Goal: Task Accomplishment & Management: Use online tool/utility

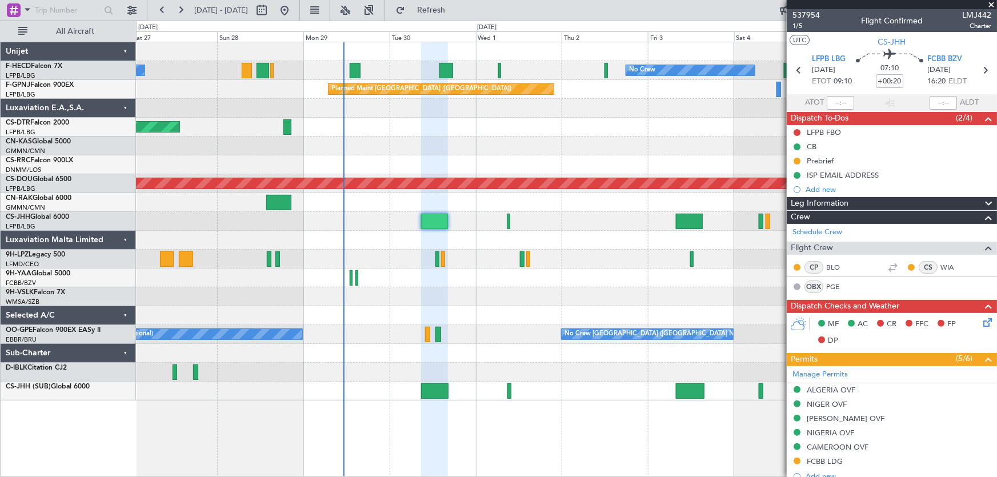
scroll to position [306, 0]
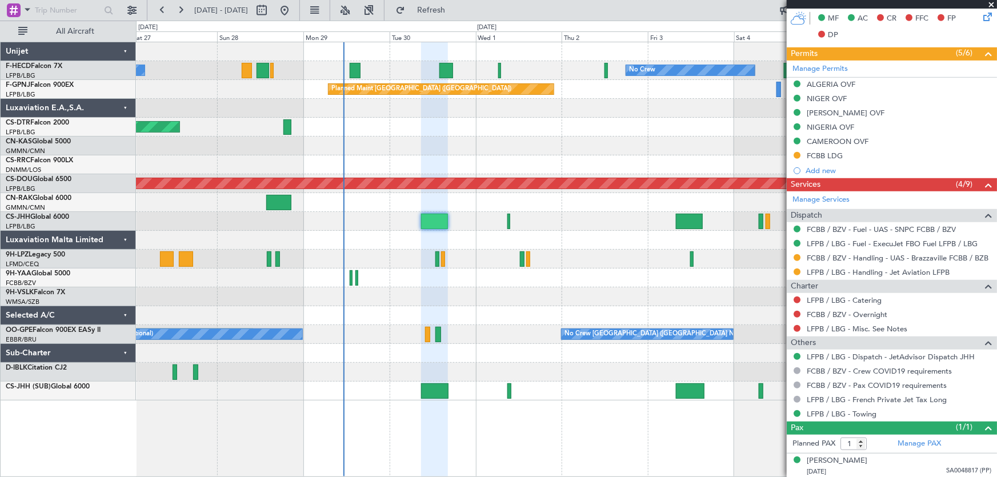
click at [495, 123] on div "No Crew No Crew Planned Maint [GEOGRAPHIC_DATA] ([GEOGRAPHIC_DATA]) No Crew Pla…" at bounding box center [566, 221] width 861 height 358
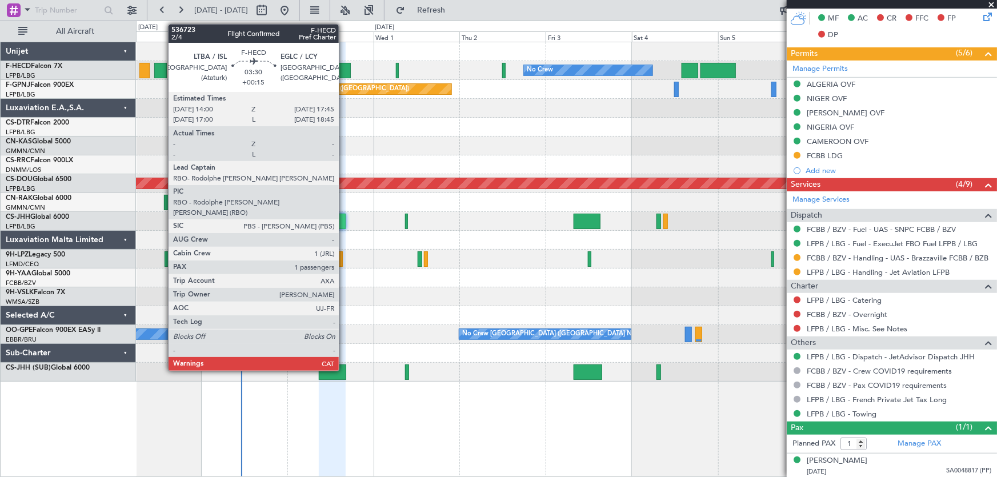
click at [344, 66] on div at bounding box center [344, 70] width 14 height 15
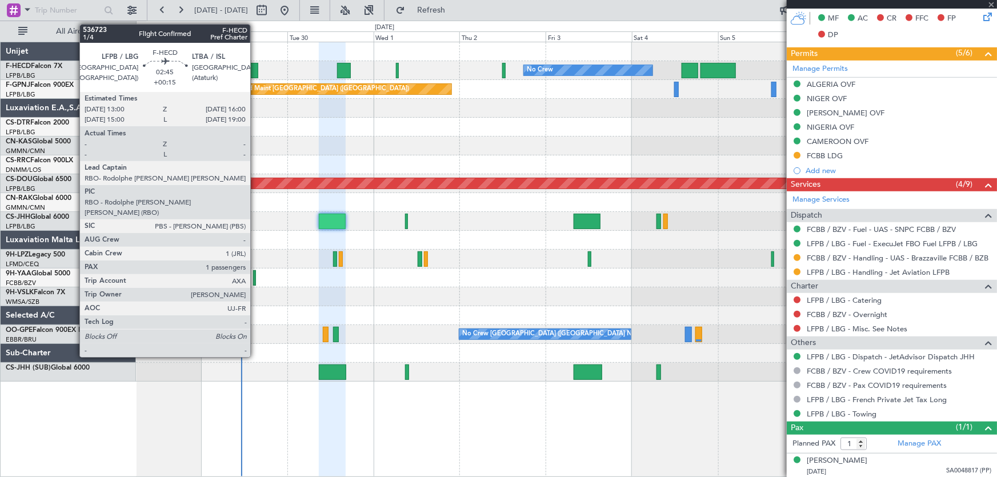
type input "+00:15"
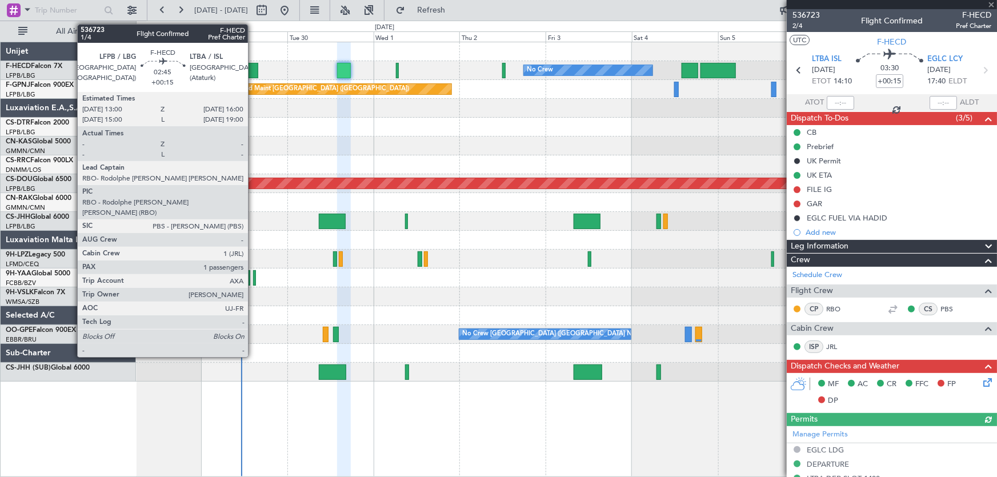
click at [253, 71] on div at bounding box center [252, 70] width 11 height 15
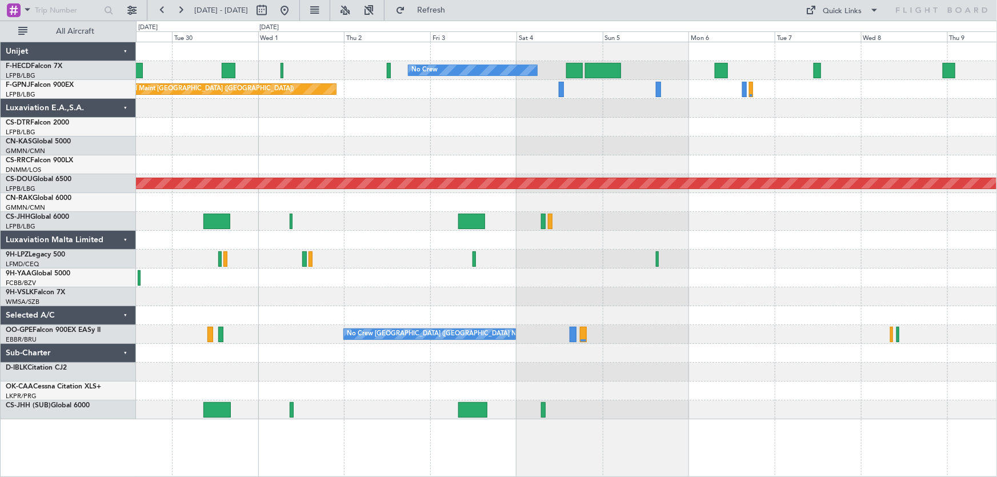
click at [420, 163] on div "No Crew No Crew No Crew Planned Maint [GEOGRAPHIC_DATA] ([GEOGRAPHIC_DATA]) No …" at bounding box center [566, 230] width 861 height 377
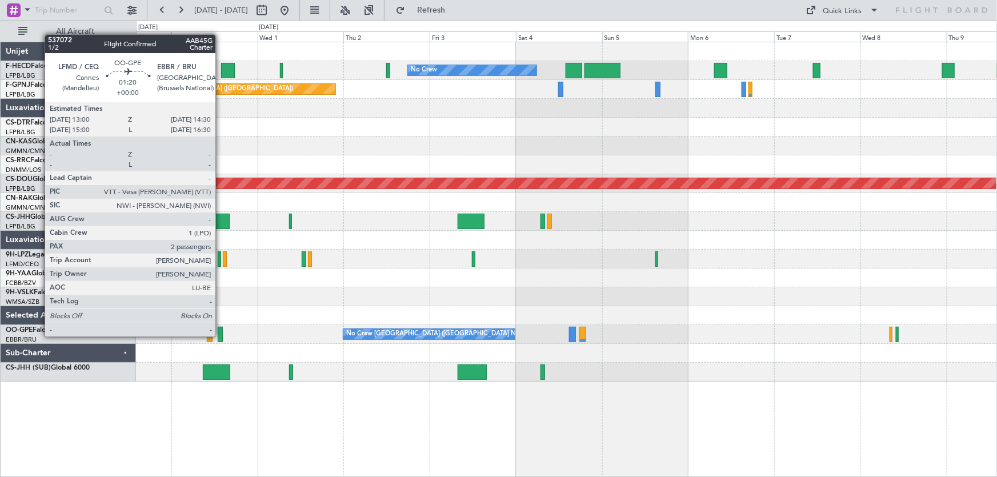
click at [220, 336] on div at bounding box center [221, 334] width 6 height 15
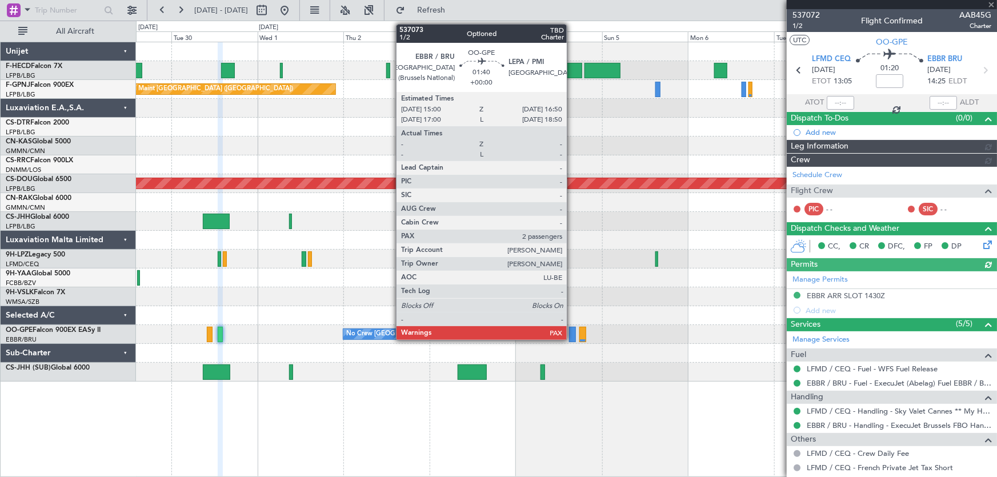
click at [572, 336] on div at bounding box center [572, 334] width 7 height 15
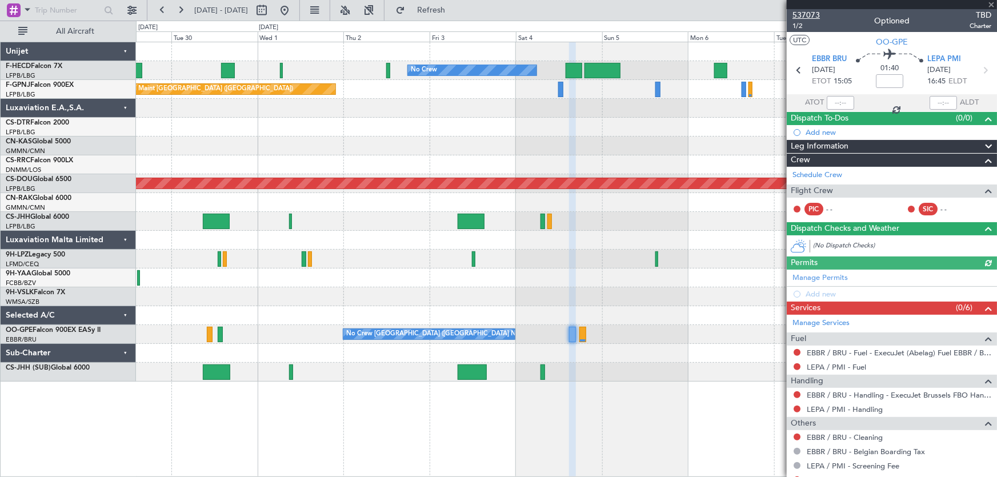
click at [815, 13] on span "537073" at bounding box center [805, 15] width 27 height 12
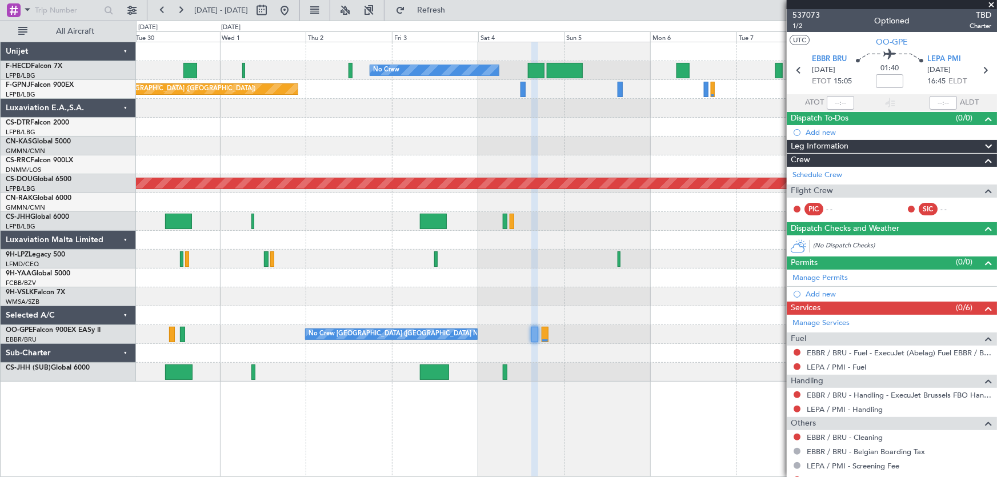
click at [394, 125] on div "Planned Maint Nice ([GEOGRAPHIC_DATA])" at bounding box center [566, 127] width 861 height 19
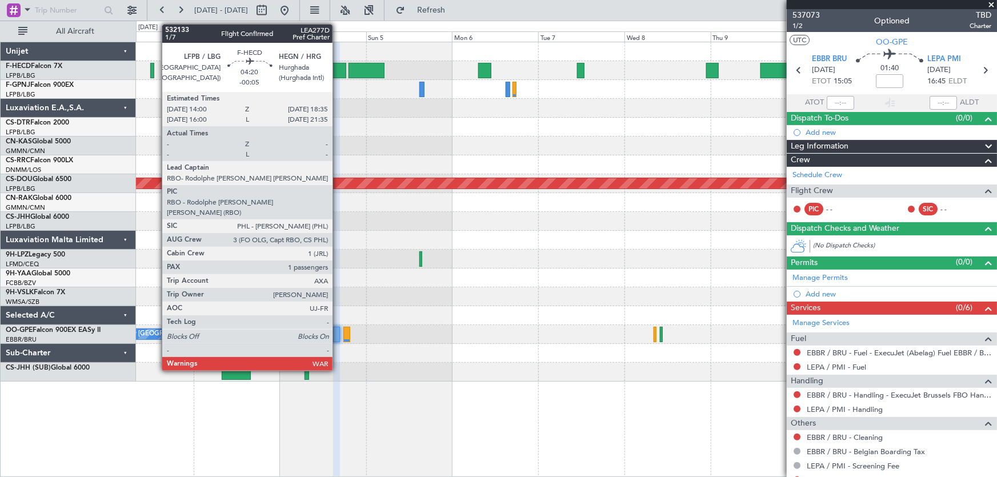
click at [338, 69] on div at bounding box center [338, 70] width 17 height 15
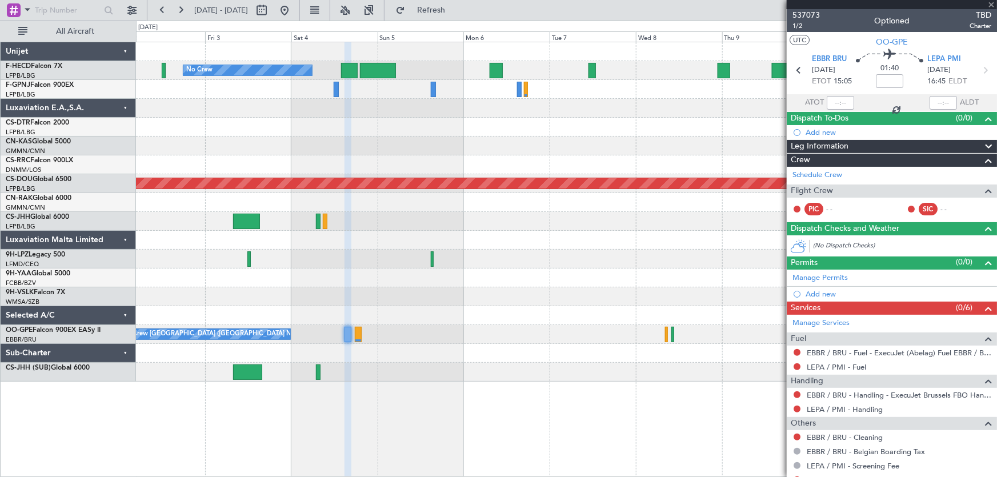
click at [544, 151] on div "No Crew No Crew Planned Maint [GEOGRAPHIC_DATA] ([GEOGRAPHIC_DATA]) No Crew No …" at bounding box center [566, 211] width 861 height 339
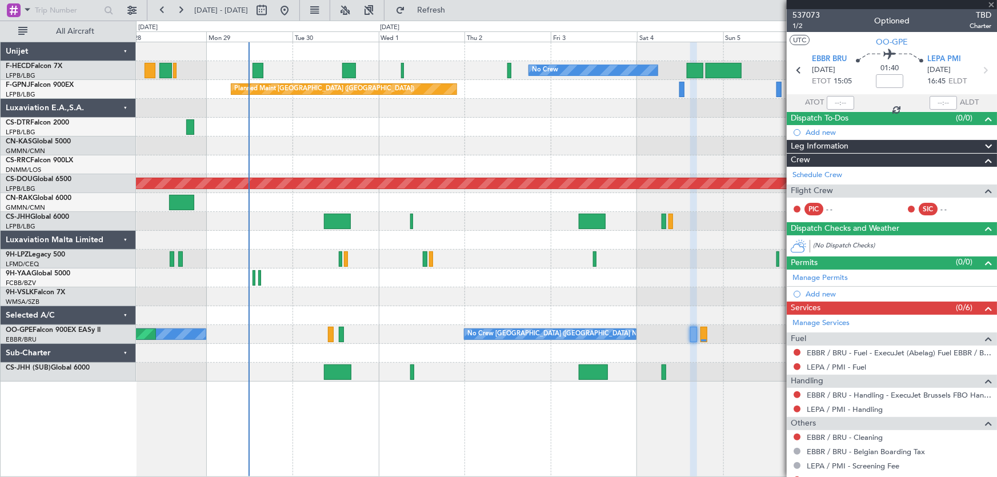
type input "-00:05"
type input "1"
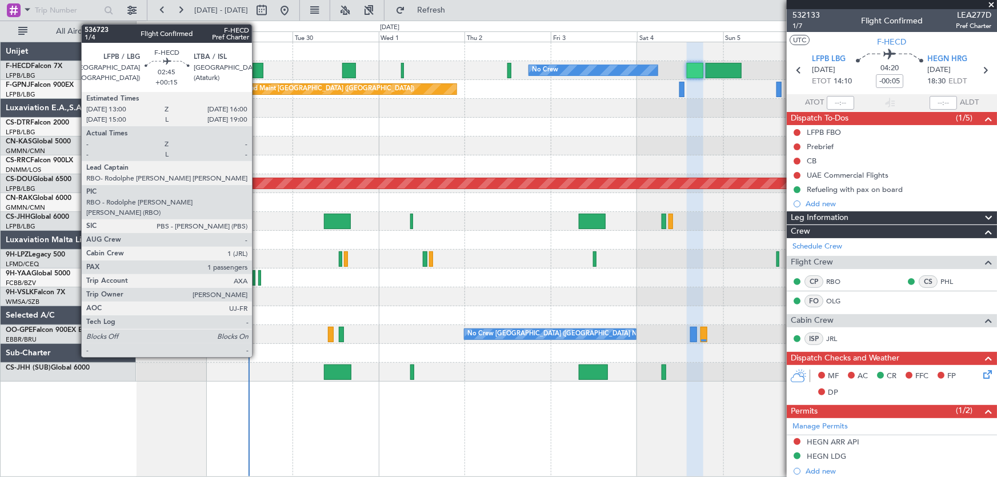
click at [257, 74] on div at bounding box center [257, 70] width 11 height 15
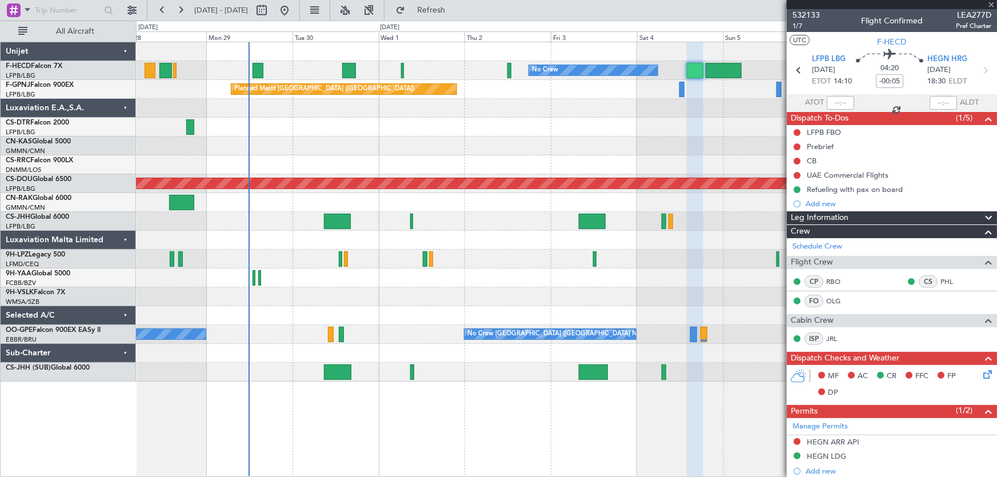
type input "+00:15"
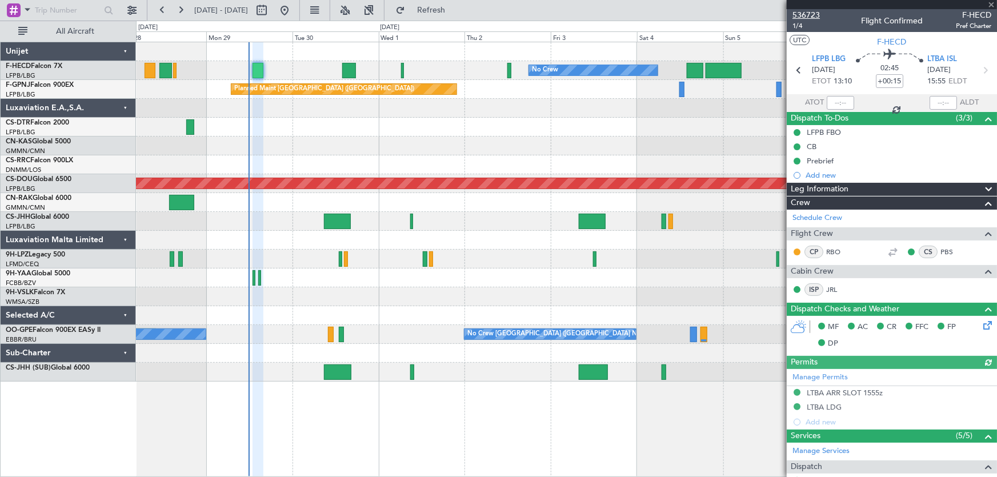
click at [804, 19] on span "536723" at bounding box center [805, 15] width 27 height 12
click at [294, 14] on button at bounding box center [284, 10] width 18 height 18
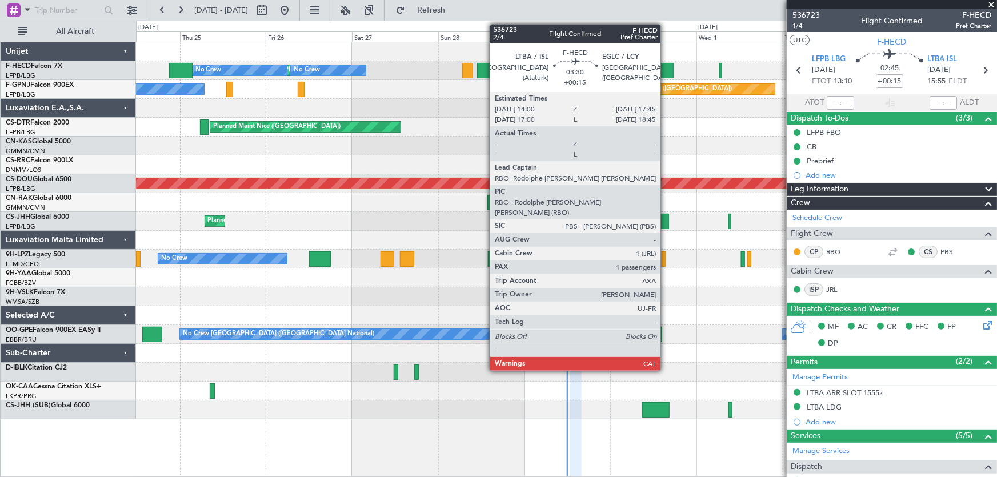
click at [665, 73] on div at bounding box center [667, 70] width 14 height 15
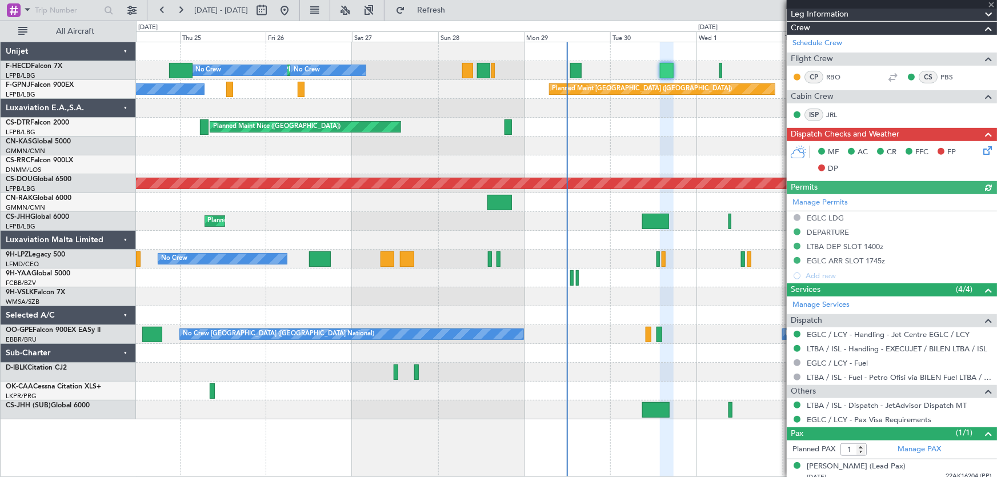
scroll to position [238, 0]
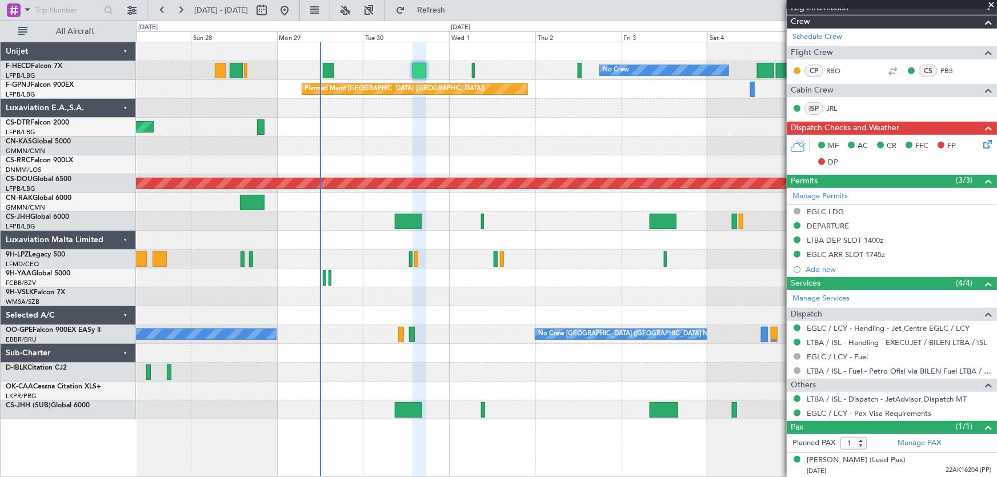
click at [292, 141] on div "No Crew No Crew Planned Maint [GEOGRAPHIC_DATA] ([GEOGRAPHIC_DATA]) No Crew Pla…" at bounding box center [566, 230] width 861 height 377
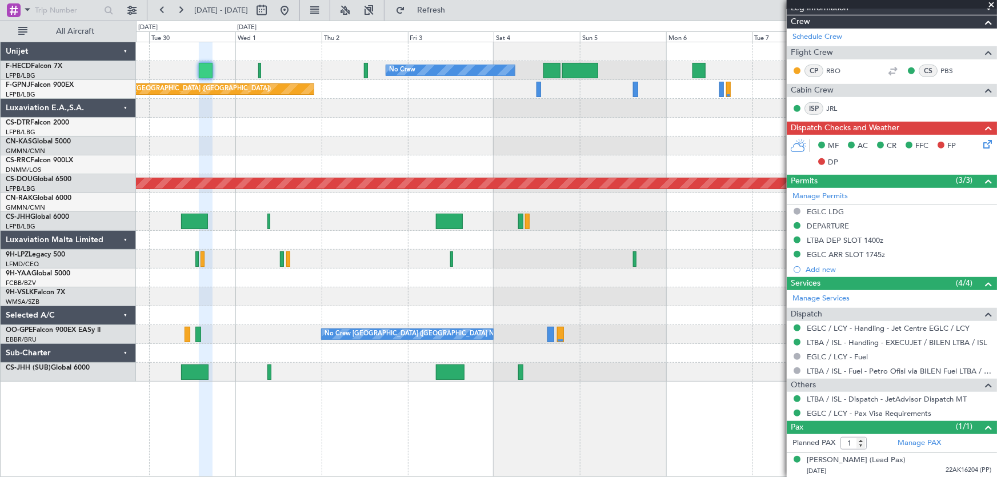
click at [452, 166] on div "No Crew No Crew Planned Maint [GEOGRAPHIC_DATA] ([GEOGRAPHIC_DATA]) No Crew [GE…" at bounding box center [566, 211] width 861 height 339
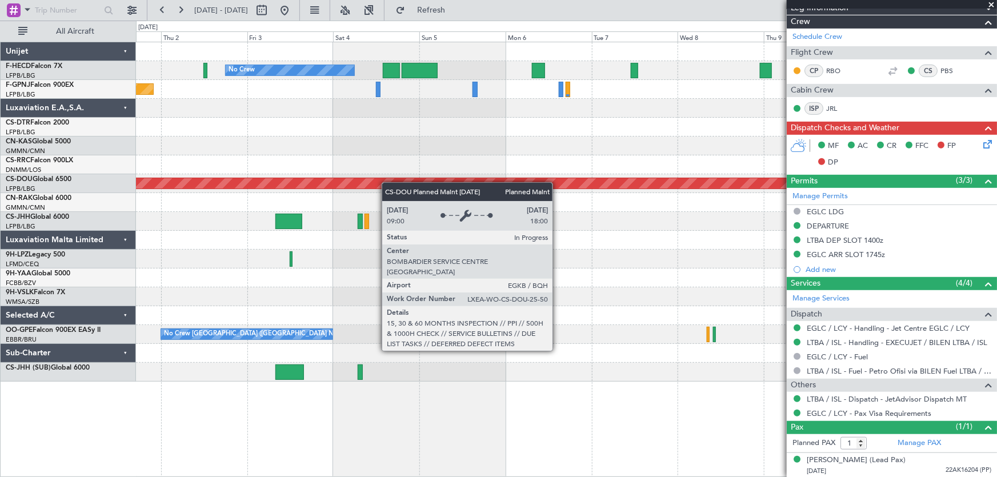
click at [206, 184] on div "No Crew No Crew Planned Maint [GEOGRAPHIC_DATA] ([GEOGRAPHIC_DATA]) Planned Mai…" at bounding box center [566, 211] width 861 height 339
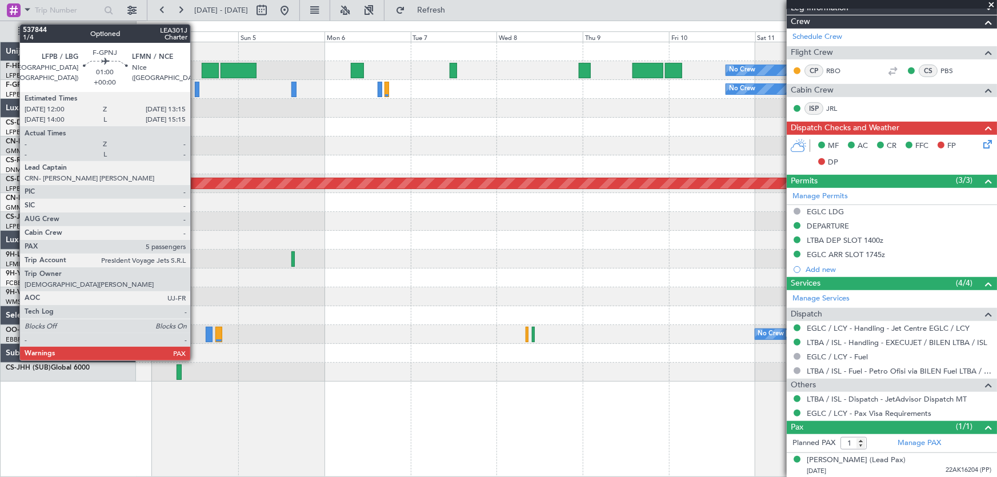
click at [195, 90] on div at bounding box center [197, 89] width 5 height 15
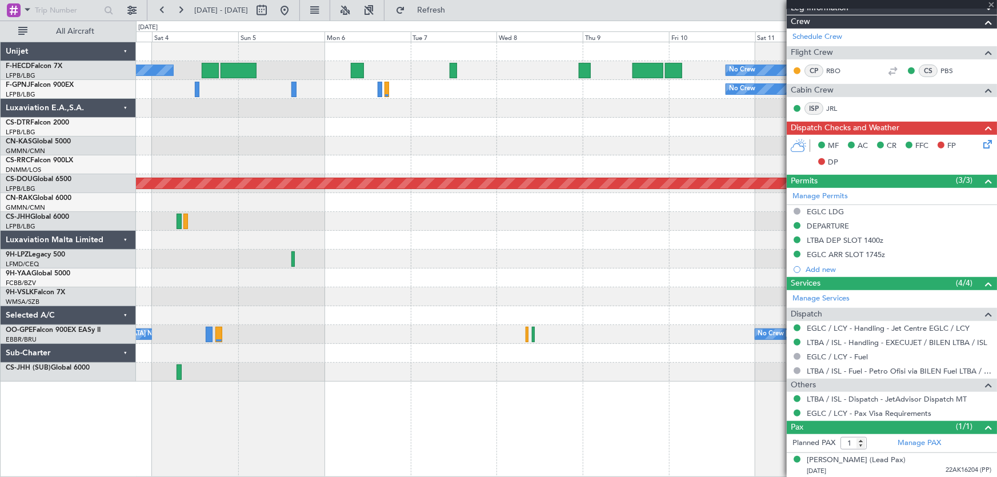
type input "5"
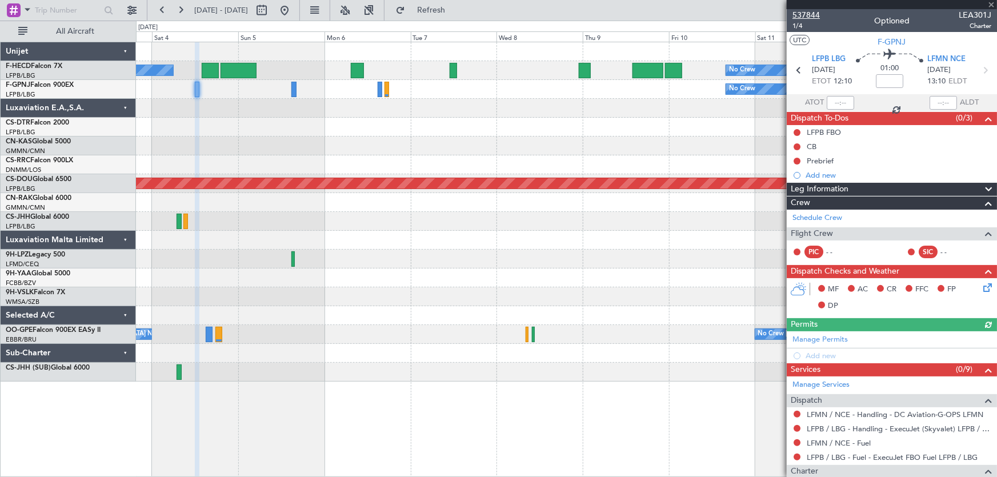
click at [815, 14] on span "537844" at bounding box center [805, 15] width 27 height 12
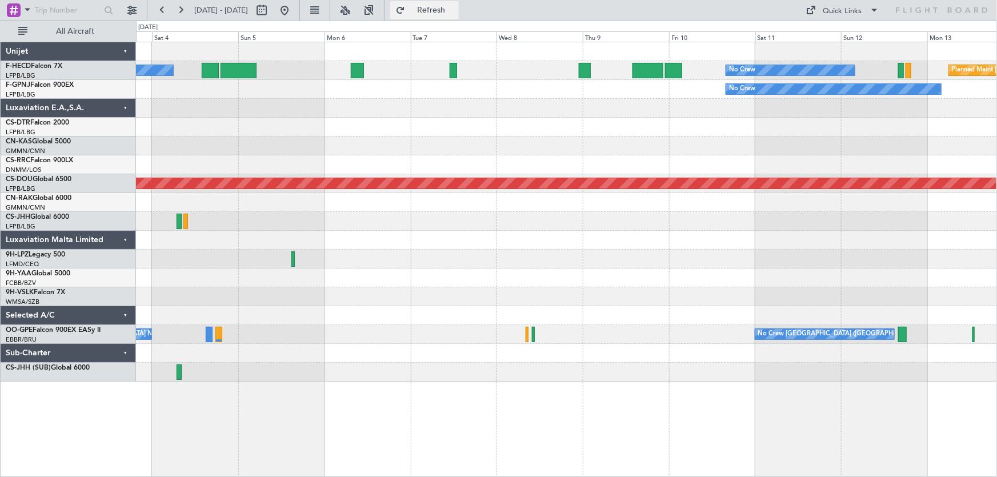
click at [455, 9] on span "Refresh" at bounding box center [431, 10] width 48 height 8
click at [294, 11] on button at bounding box center [284, 10] width 18 height 18
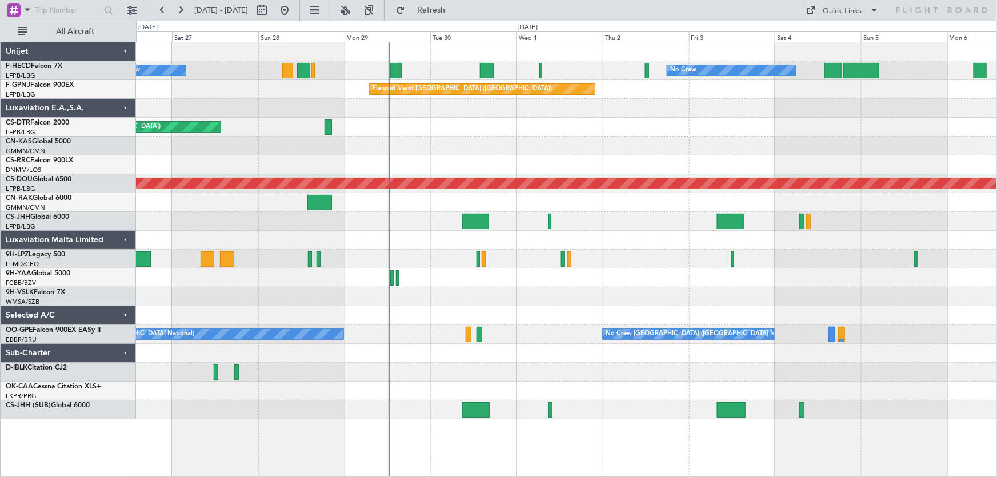
click at [528, 142] on div "No Crew No Crew Planned Maint [GEOGRAPHIC_DATA] ([GEOGRAPHIC_DATA]) No Crew Pla…" at bounding box center [566, 230] width 861 height 377
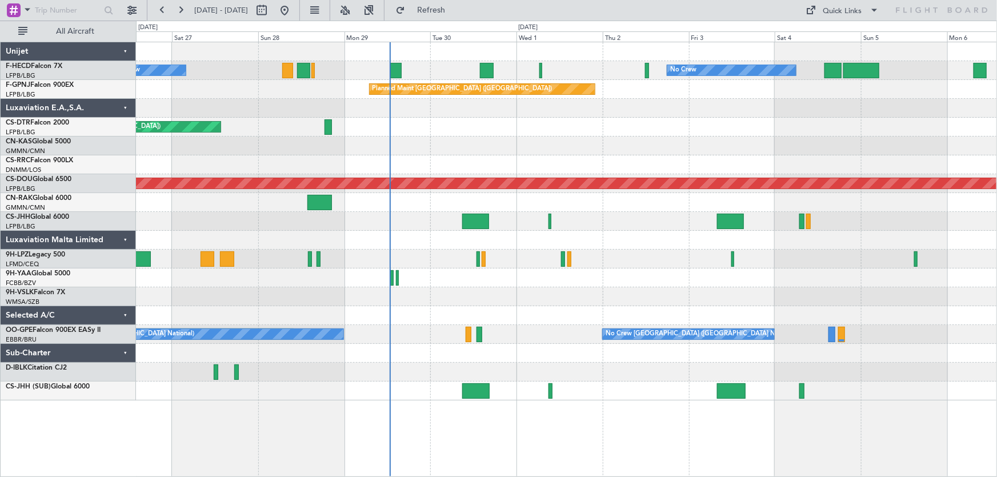
click at [604, 167] on div "No Crew No Crew Planned Maint [GEOGRAPHIC_DATA] ([GEOGRAPHIC_DATA]) No Crew Pla…" at bounding box center [566, 221] width 861 height 358
